Goal: Complete application form

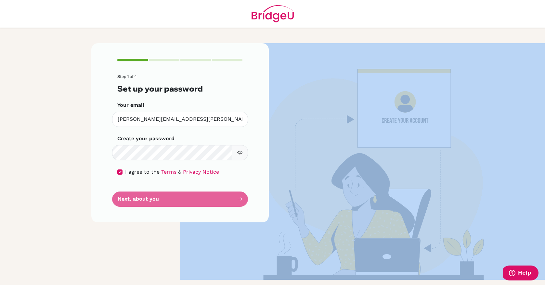
click at [231, 194] on form "Step 1 of 4 Set up your password Your email gabriela.quintero@colegiobolivar.or…" at bounding box center [179, 140] width 125 height 133
click at [348, 192] on img at bounding box center [365, 161] width 371 height 237
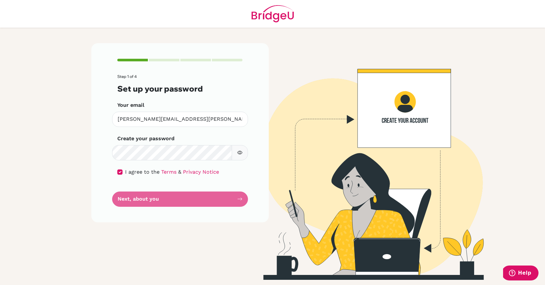
click at [388, 10] on header at bounding box center [272, 14] width 545 height 28
click at [117, 199] on form "Step 1 of 4 Set up your password Your email gabriela.quintero@colegiobolivar.or…" at bounding box center [179, 140] width 125 height 133
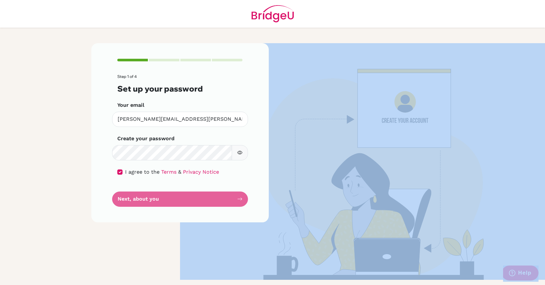
click at [117, 199] on form "Step 1 of 4 Set up your password Your email gabriela.quintero@colegiobolivar.or…" at bounding box center [179, 140] width 125 height 133
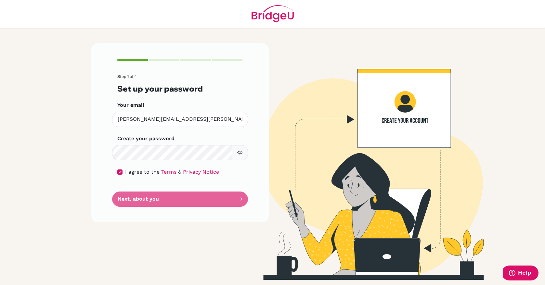
click at [118, 205] on form "Step 1 of 4 Set up your password Your email gabriela.quintero@colegiobolivar.or…" at bounding box center [179, 140] width 125 height 133
click at [120, 171] on input "checkbox" at bounding box center [119, 172] width 5 height 5
checkbox input "true"
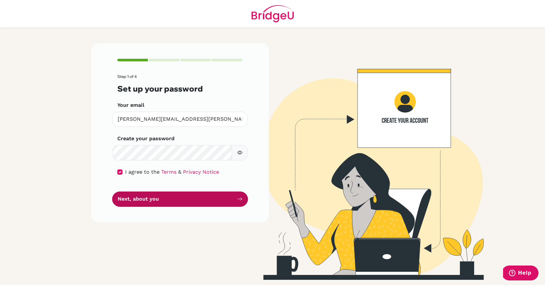
click at [151, 195] on button "Next, about you" at bounding box center [180, 199] width 136 height 15
